Goal: Transaction & Acquisition: Purchase product/service

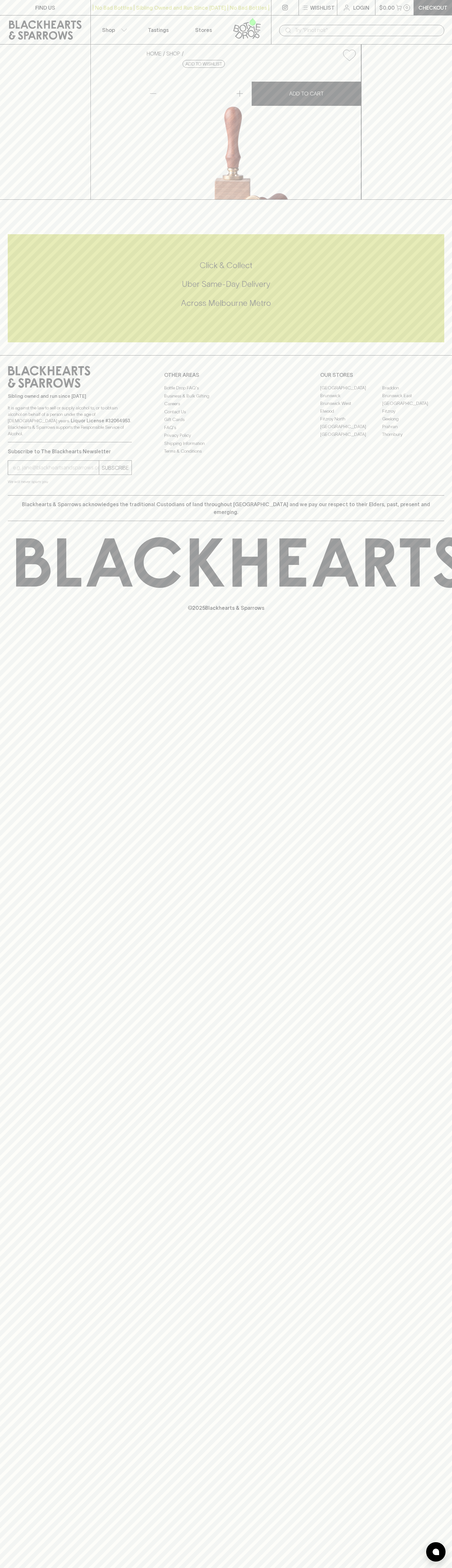
click at [258, 2] on div "| No Bad Bottles | Sibling Owned and Run Since 2006 | No Bad Bottles | Sibling …" at bounding box center [180, 7] width 181 height 15
click at [423, 342] on div "Click & Collect Uber Same-Day Delivery Across Melbourne Metro" at bounding box center [226, 289] width 436 height 108
click at [451, 1567] on html "FIND US | No Bad Bottles | Sibling Owned and Run Since 2006 | No Bad Bottles | …" at bounding box center [226, 784] width 452 height 1568
click at [21, 177] on div "HOME SHOP Smiley Face Deluxe Ice Stamp $33.00 Add to wishlist No Further Discou…" at bounding box center [226, 122] width 452 height 155
